Goal: Navigation & Orientation: Find specific page/section

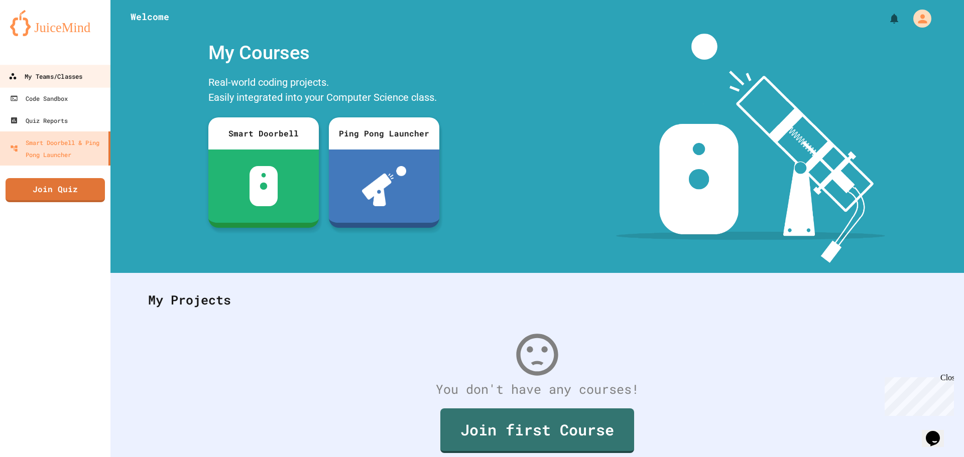
click at [55, 72] on div "My Teams/Classes" at bounding box center [46, 76] width 74 height 13
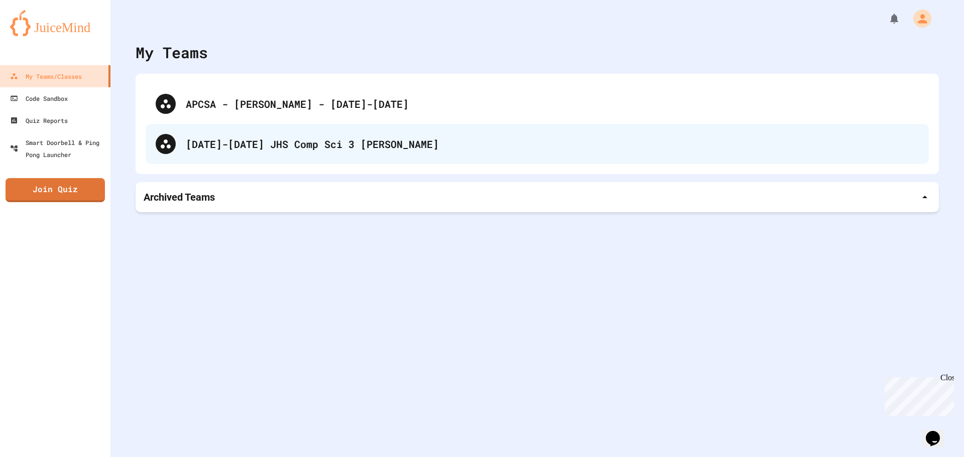
click at [281, 147] on div "[DATE]-[DATE] JHS Comp Sci 3 [PERSON_NAME]" at bounding box center [552, 144] width 733 height 15
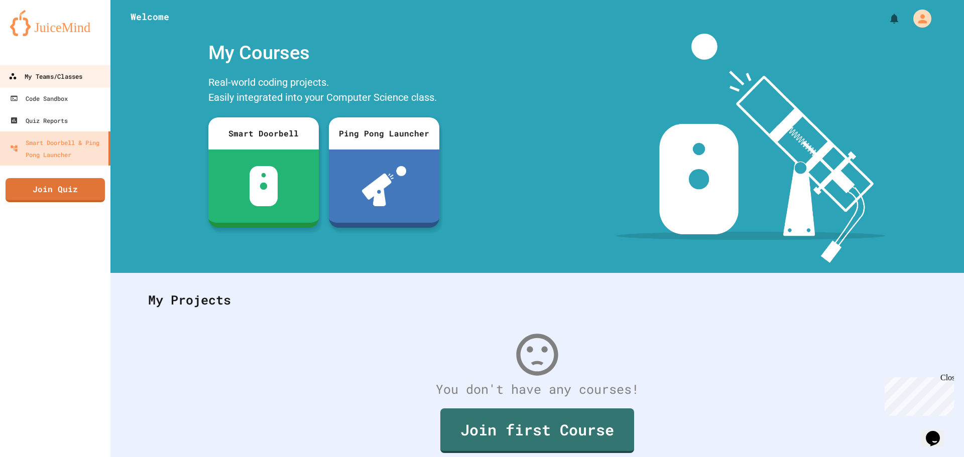
click at [54, 74] on div "My Teams/Classes" at bounding box center [46, 76] width 74 height 13
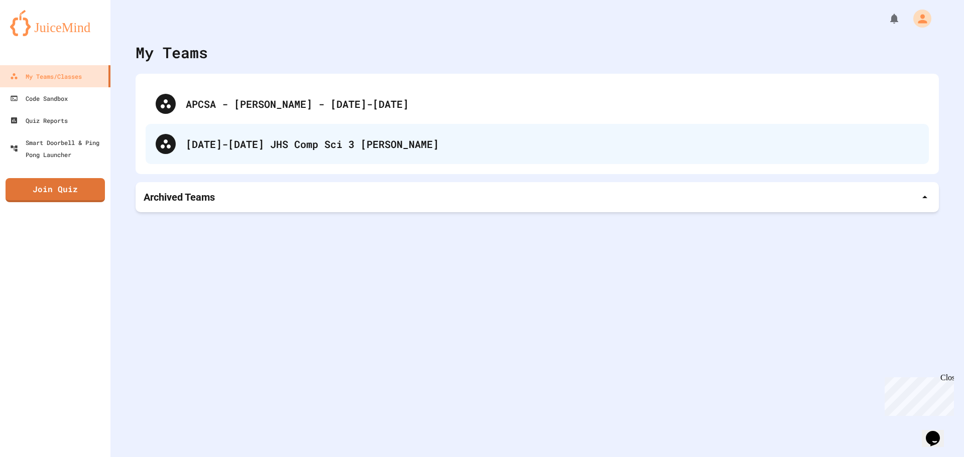
click at [306, 145] on div "[DATE]-[DATE] JHS Comp Sci 3 [PERSON_NAME]" at bounding box center [552, 144] width 733 height 15
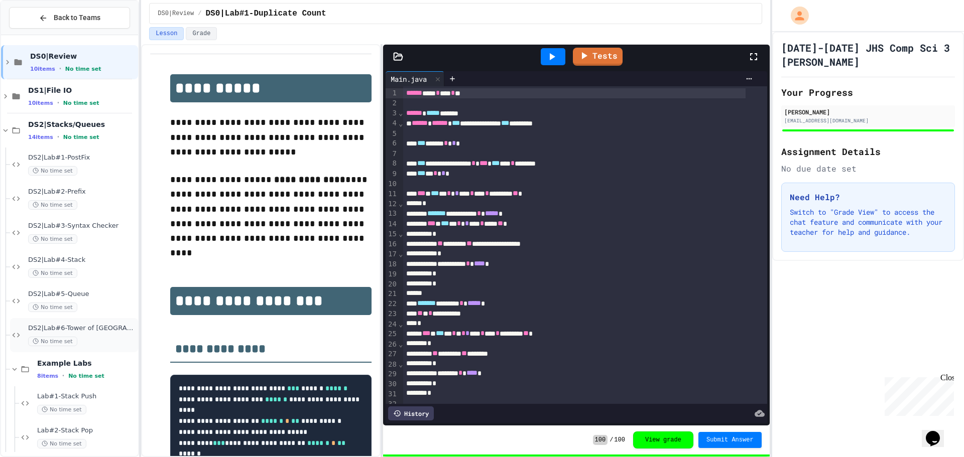
click at [108, 321] on div "DS2|Lab#6-Tower of Hanoi(Extra Credit) No time set" at bounding box center [74, 335] width 128 height 34
